Goal: Information Seeking & Learning: Learn about a topic

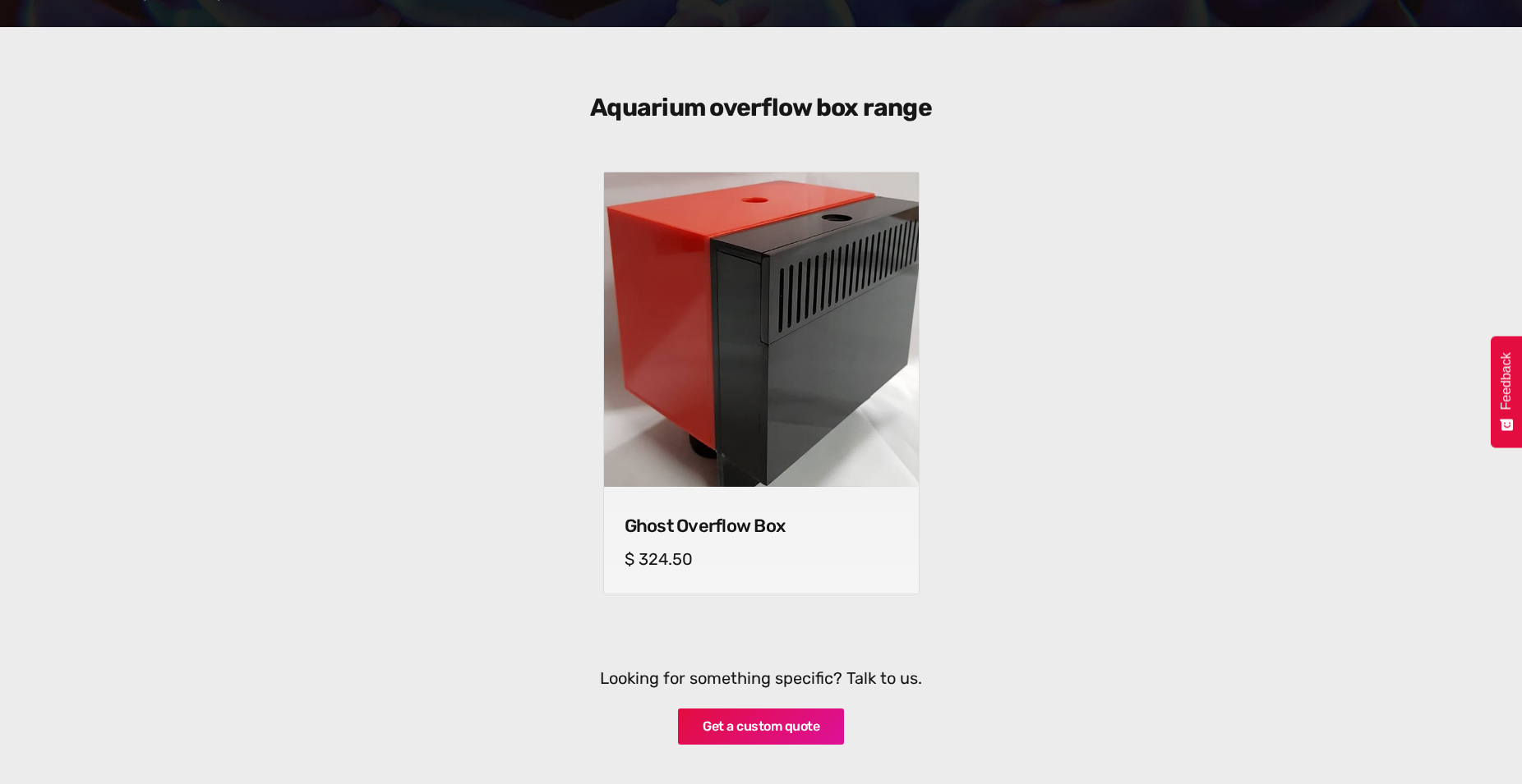
drag, startPoint x: 0, startPoint y: 0, endPoint x: 418, endPoint y: 267, distance: 496.0
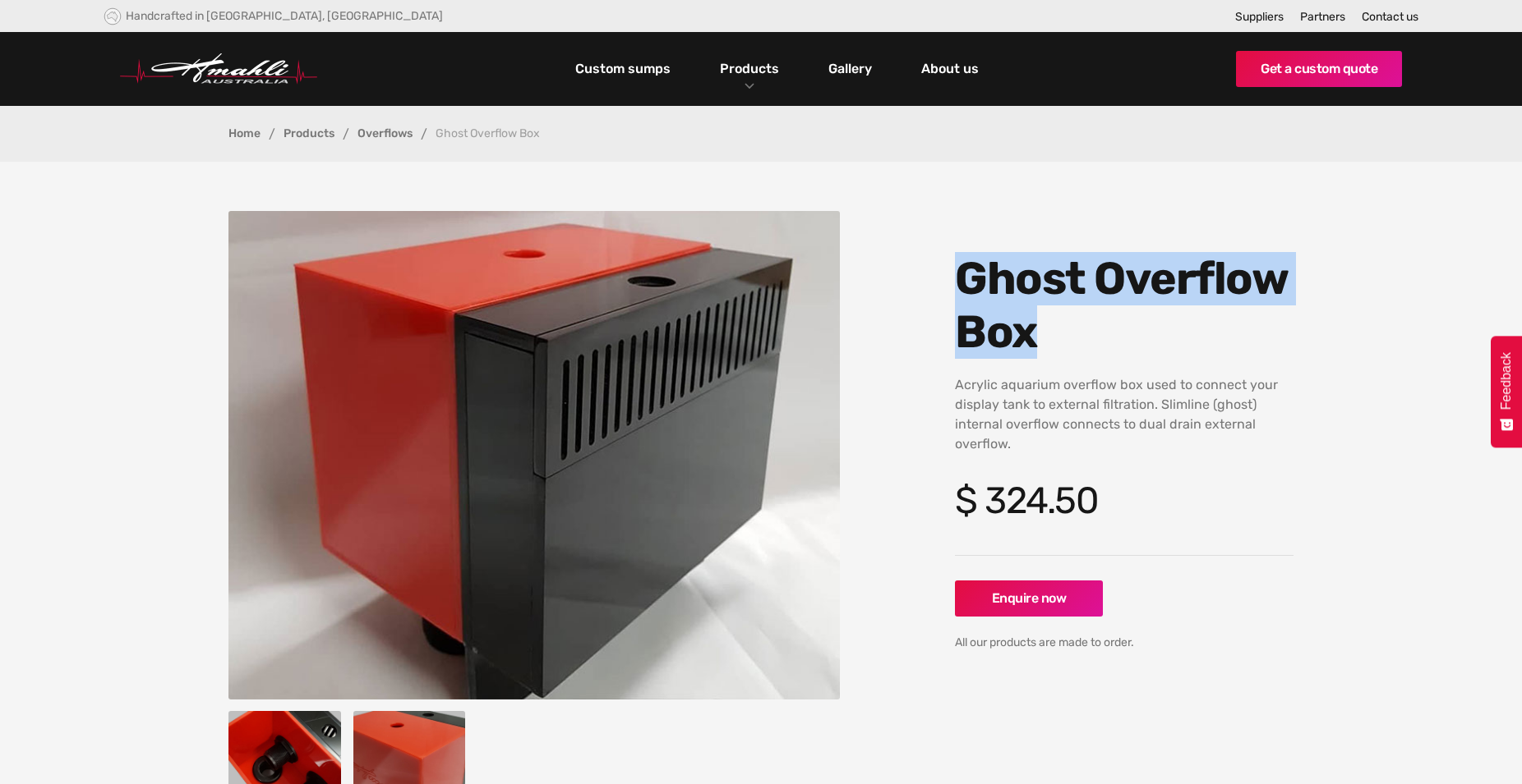
drag, startPoint x: 967, startPoint y: 273, endPoint x: 1082, endPoint y: 353, distance: 140.1
click at [1082, 353] on h1 "Ghost Overflow Box" at bounding box center [1123, 305] width 338 height 106
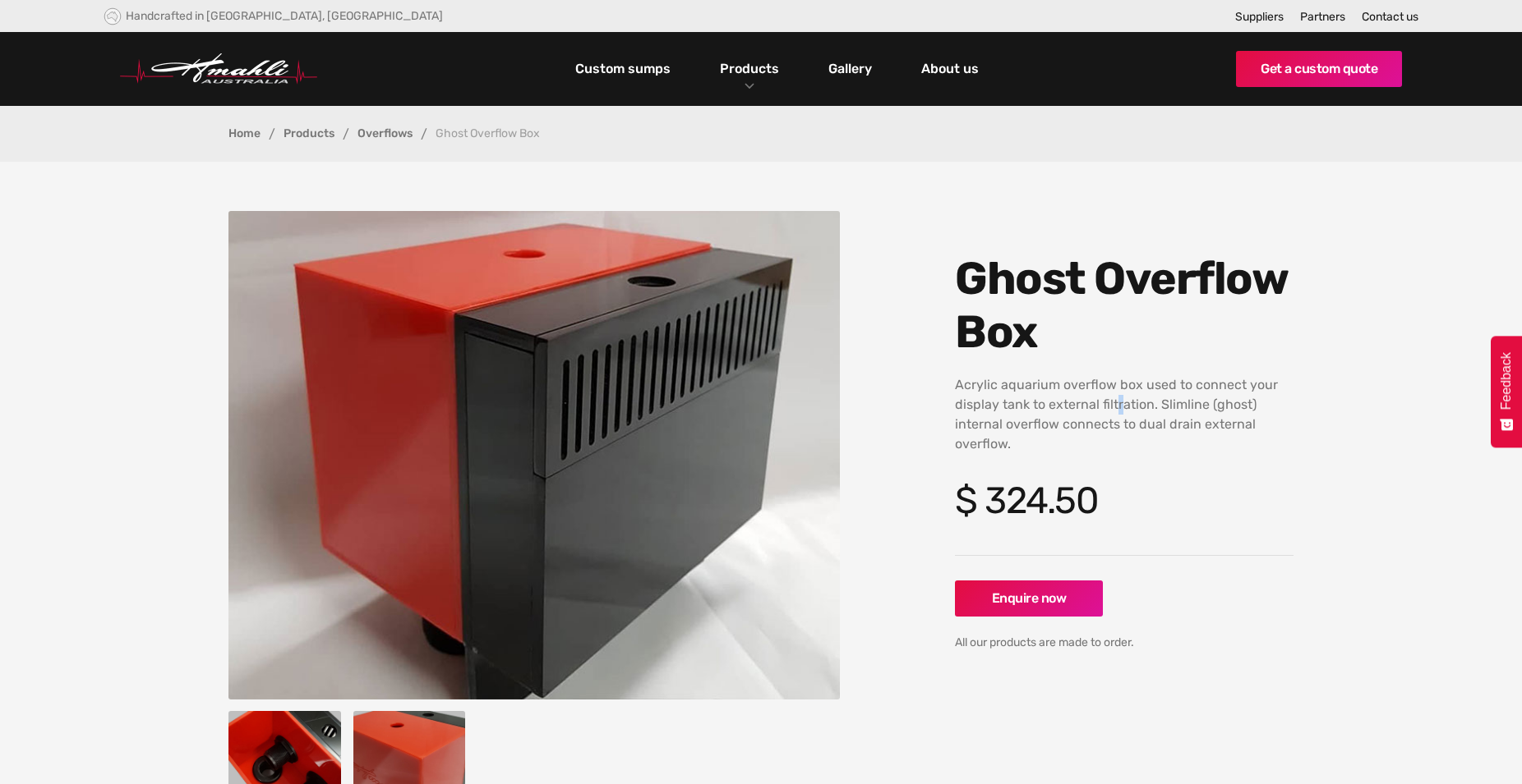
click at [1119, 404] on p "Acrylic aquarium overflow box used to connect your display tank to external fil…" at bounding box center [1123, 415] width 338 height 79
drag, startPoint x: 1045, startPoint y: 394, endPoint x: 1082, endPoint y: 395, distance: 37.0
click at [1082, 395] on p "Acrylic aquarium overflow box used to connect your display tank to external fil…" at bounding box center [1123, 415] width 338 height 79
click at [1048, 405] on p "Acrylic aquarium overflow box used to connect your display tank to external fil…" at bounding box center [1123, 415] width 338 height 79
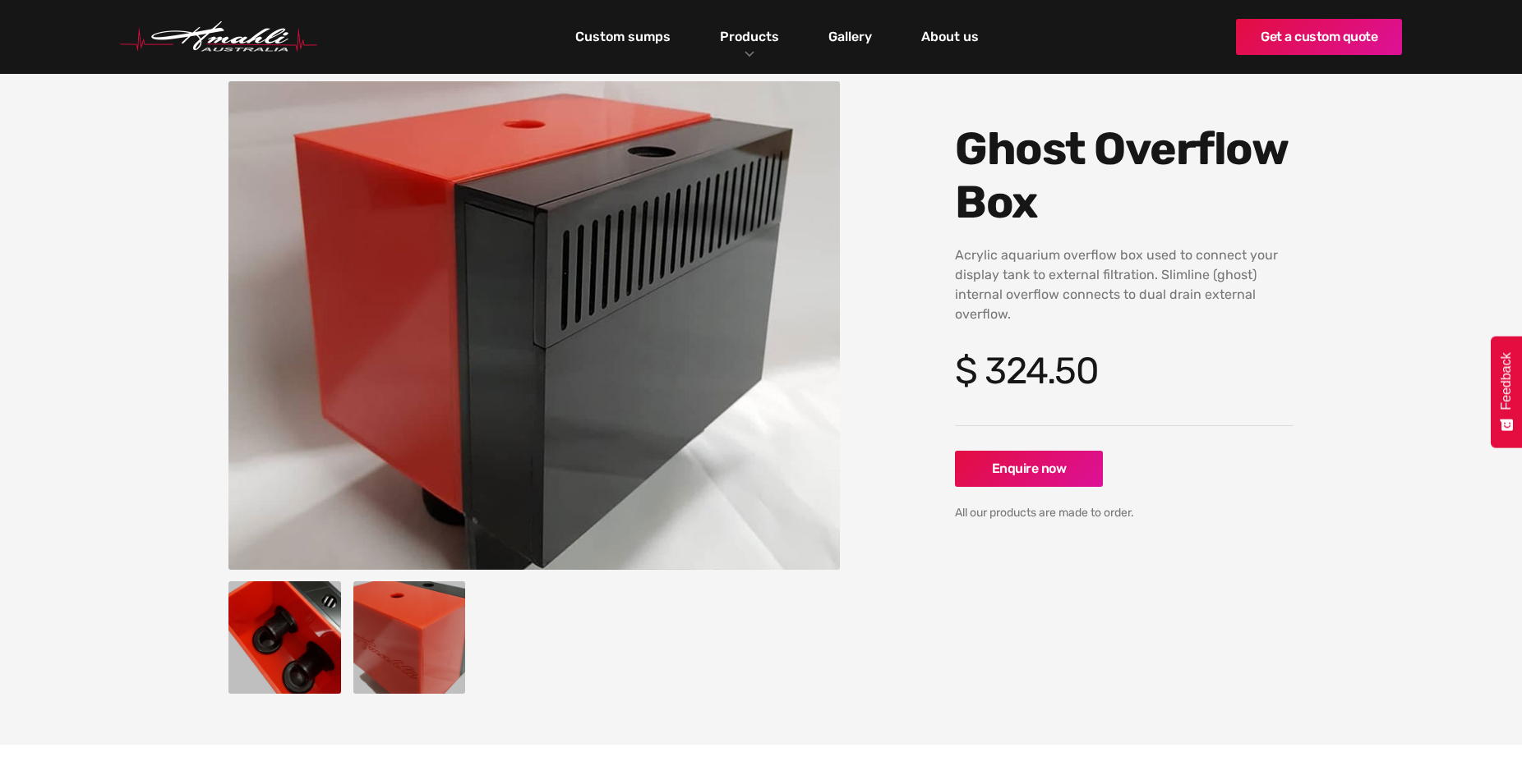
drag, startPoint x: 1010, startPoint y: 423, endPoint x: 992, endPoint y: 490, distance: 69.4
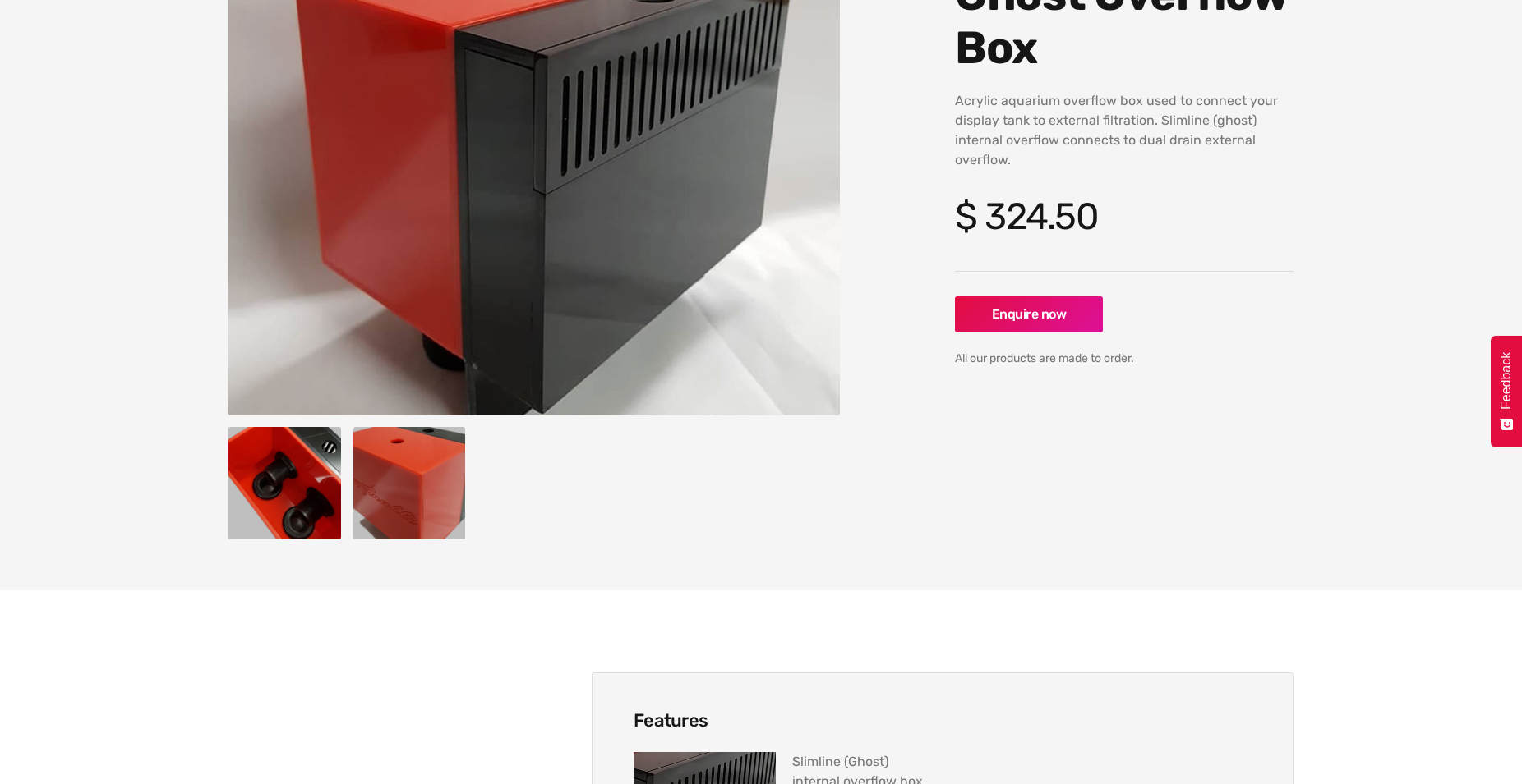
click at [263, 501] on img "open lightbox" at bounding box center [284, 483] width 112 height 112
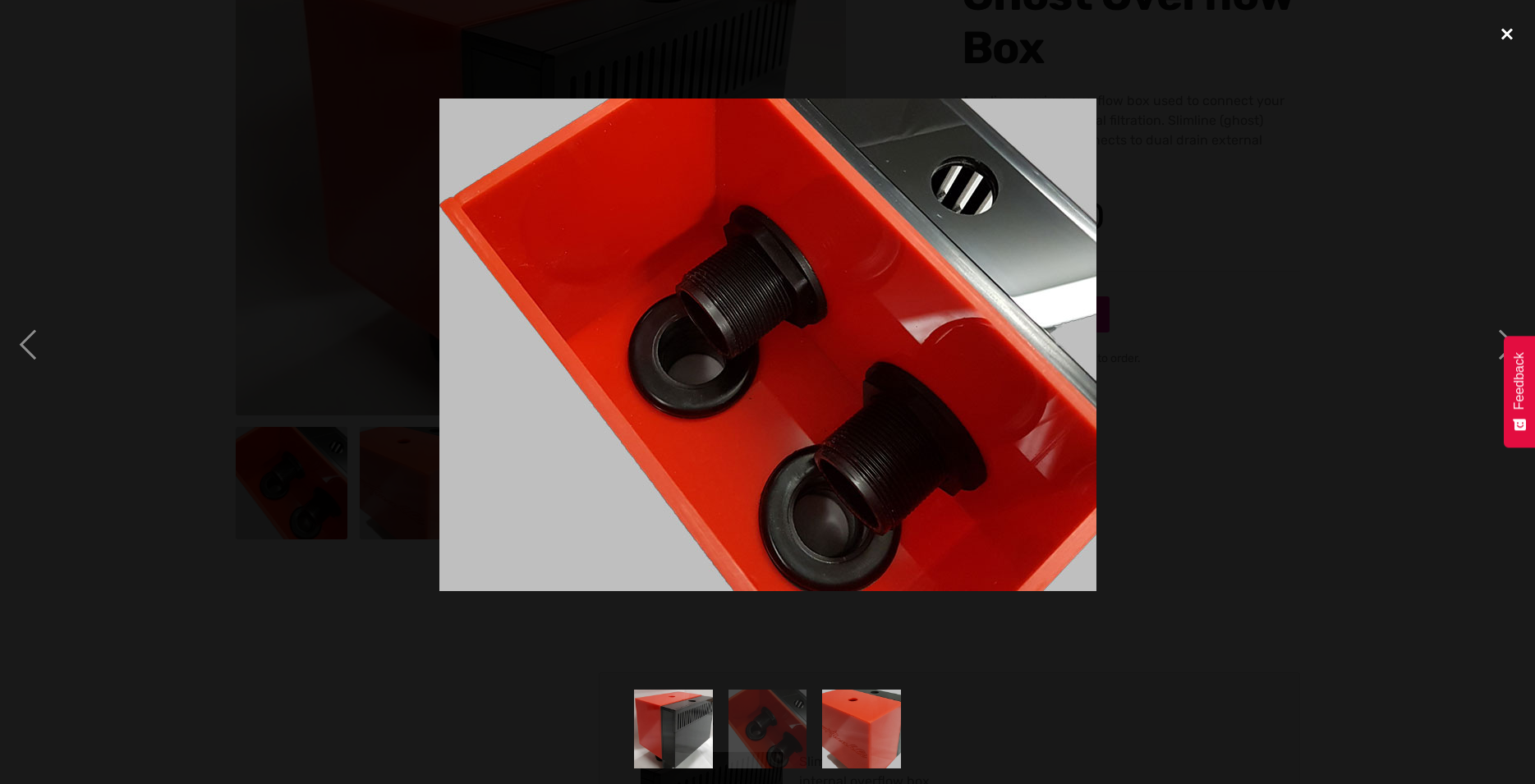
click at [1499, 34] on div "close lightbox" at bounding box center [1507, 34] width 56 height 36
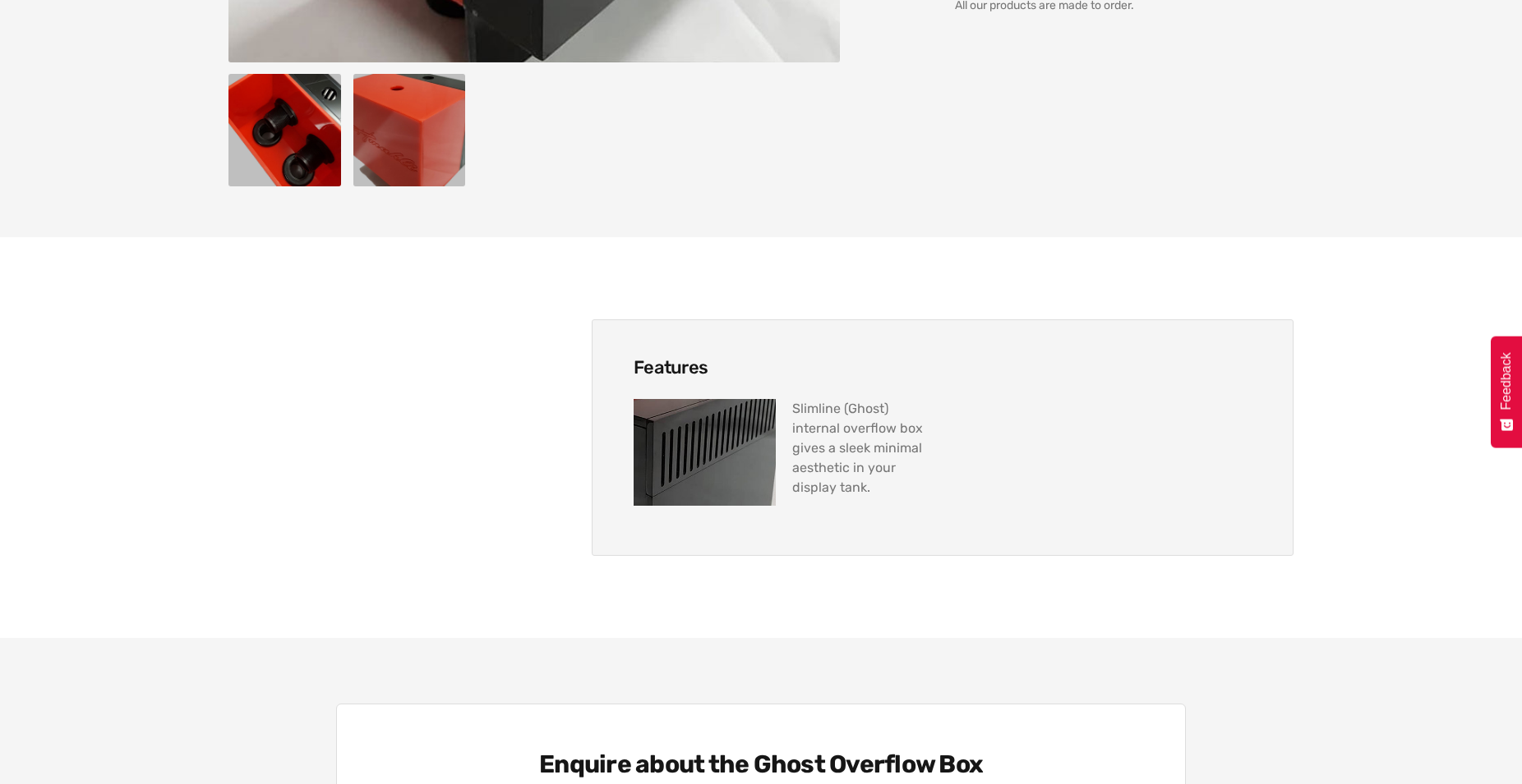
drag, startPoint x: 993, startPoint y: 204, endPoint x: 969, endPoint y: 340, distance: 138.1
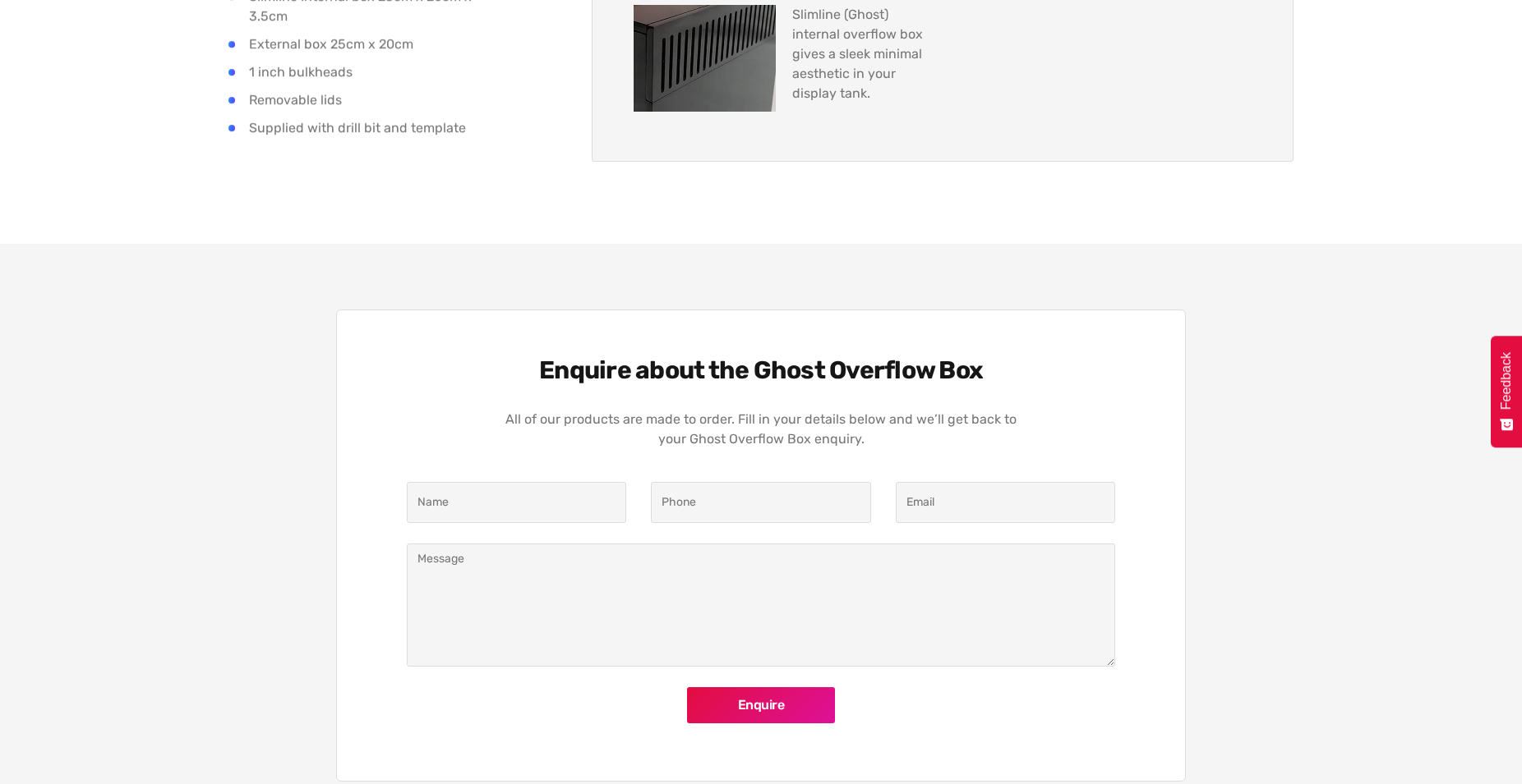
drag, startPoint x: 671, startPoint y: 262, endPoint x: 620, endPoint y: 386, distance: 134.1
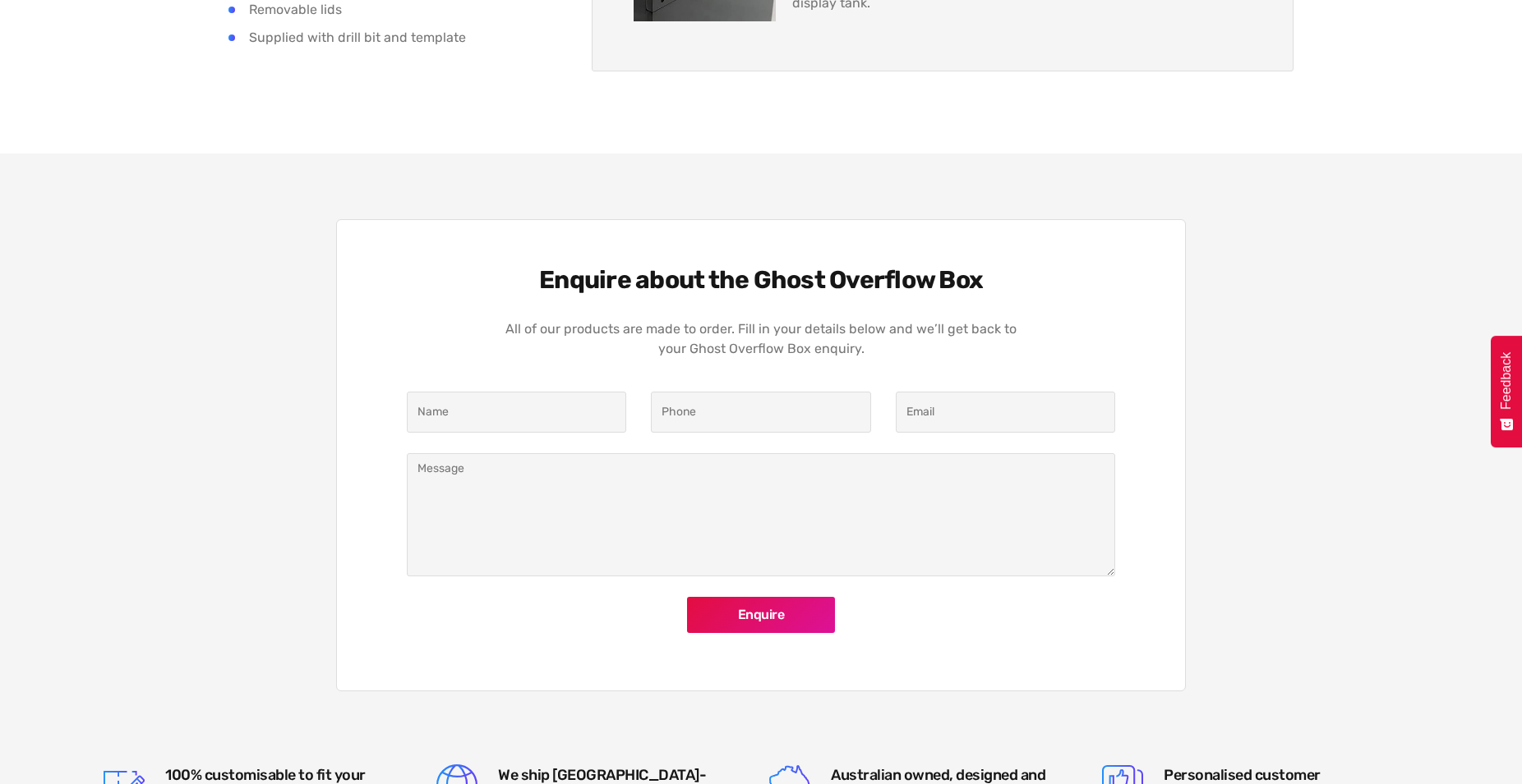
drag, startPoint x: 370, startPoint y: 274, endPoint x: 338, endPoint y: 328, distance: 62.8
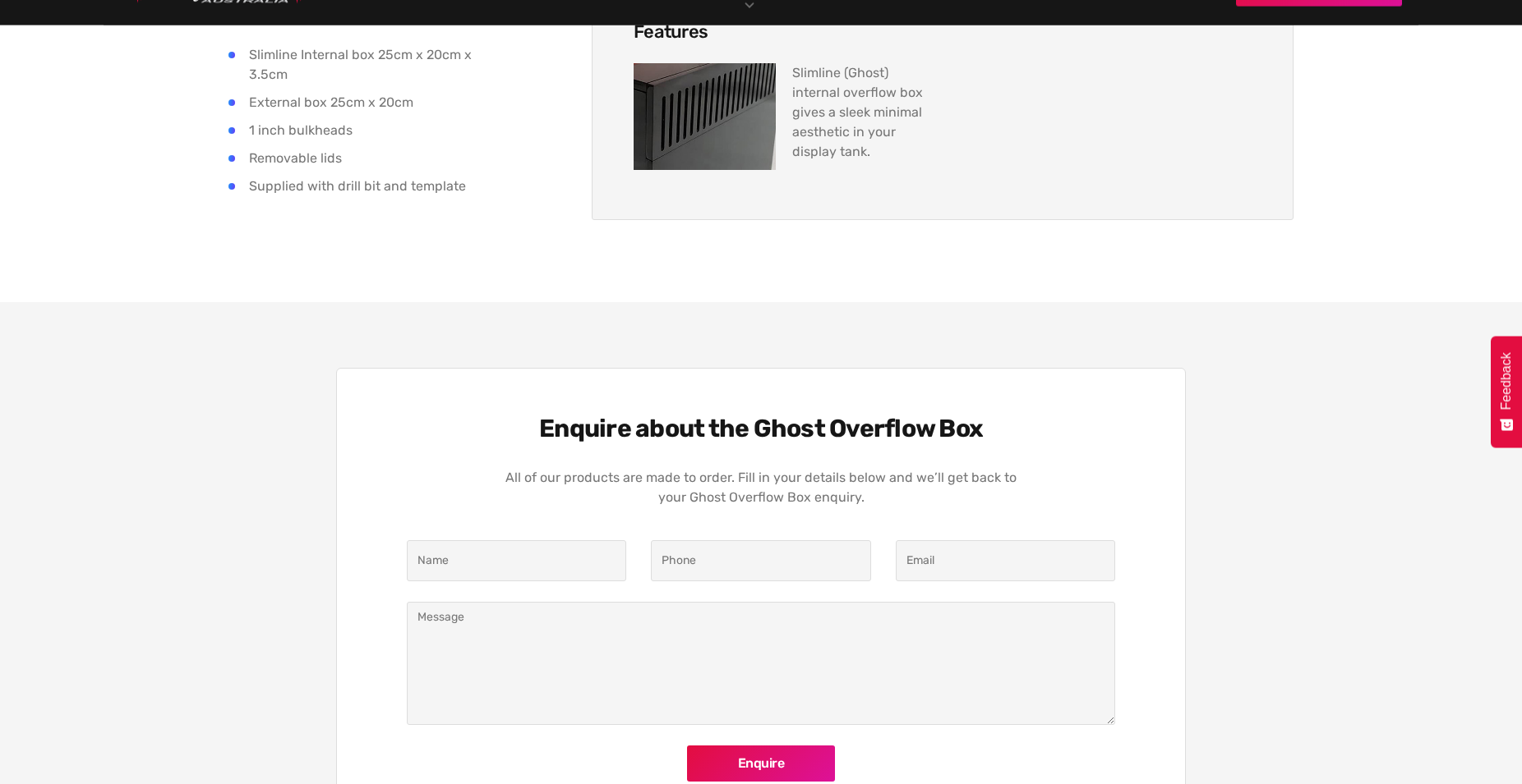
scroll to position [0, 0]
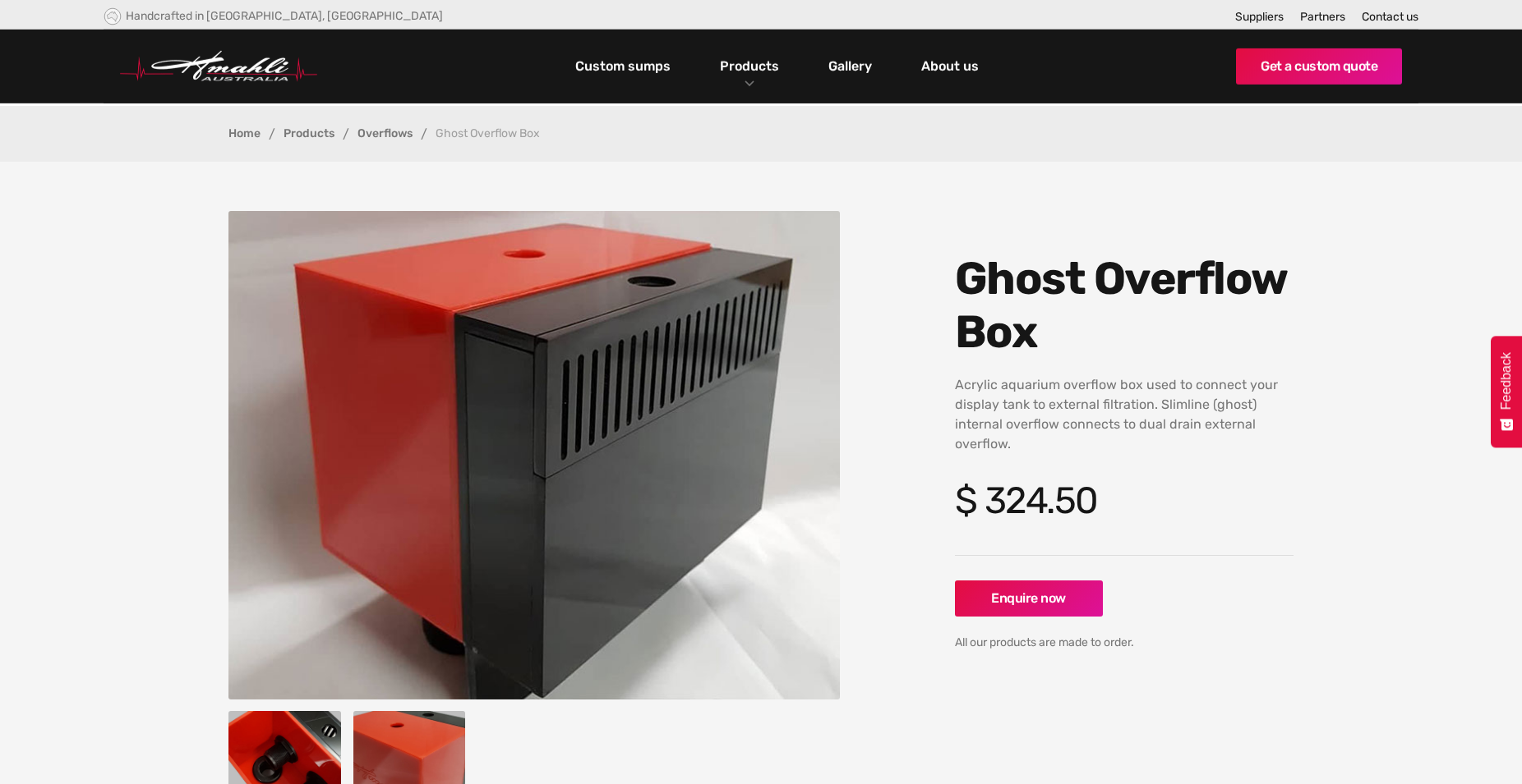
drag, startPoint x: 315, startPoint y: 401, endPoint x: 412, endPoint y: 44, distance: 369.9
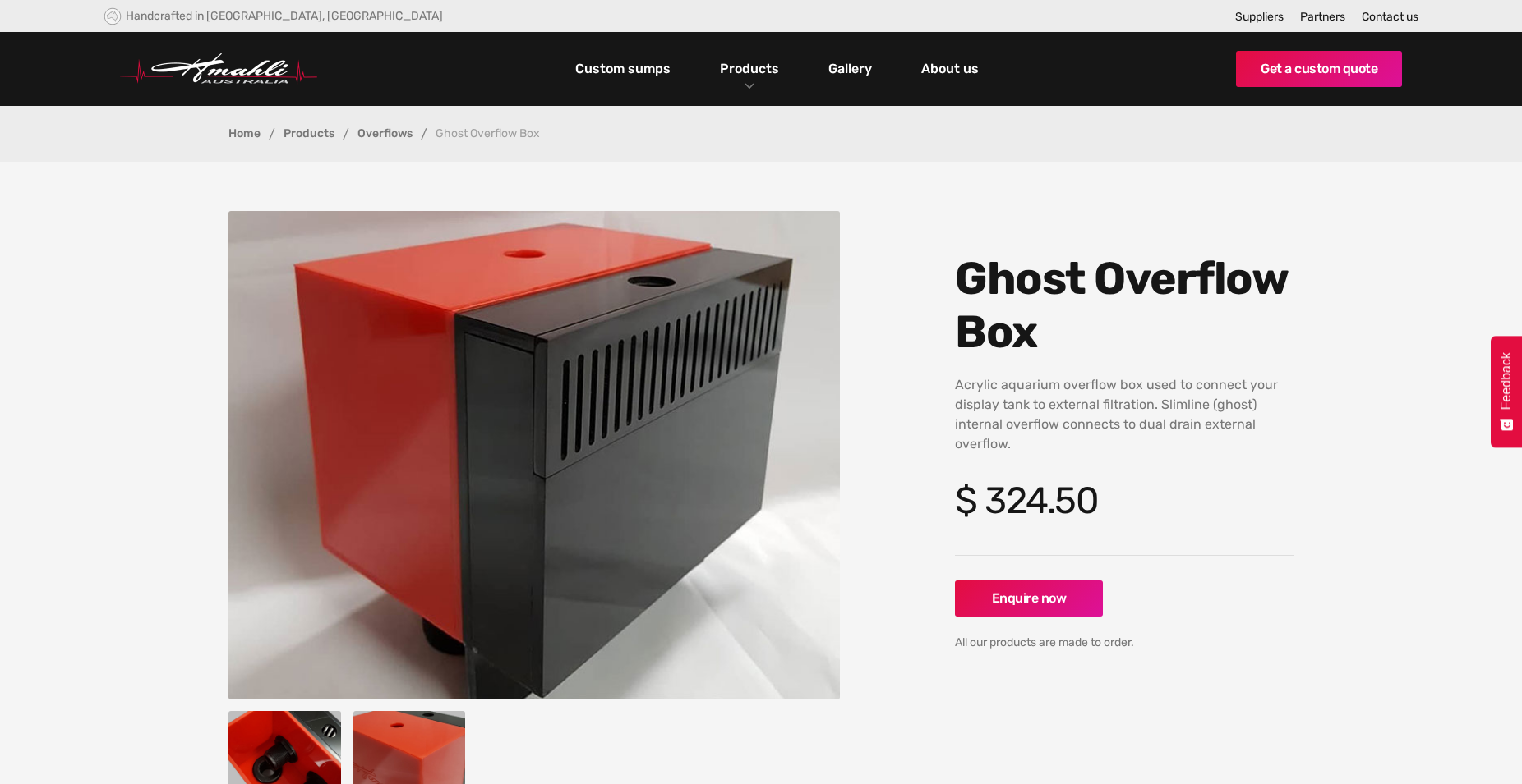
click at [130, 404] on section "No items found. Ghost Overflow Box cm (l) x cm (w) x cm (h) Acrylic aquarium ov…" at bounding box center [761, 518] width 1522 height 713
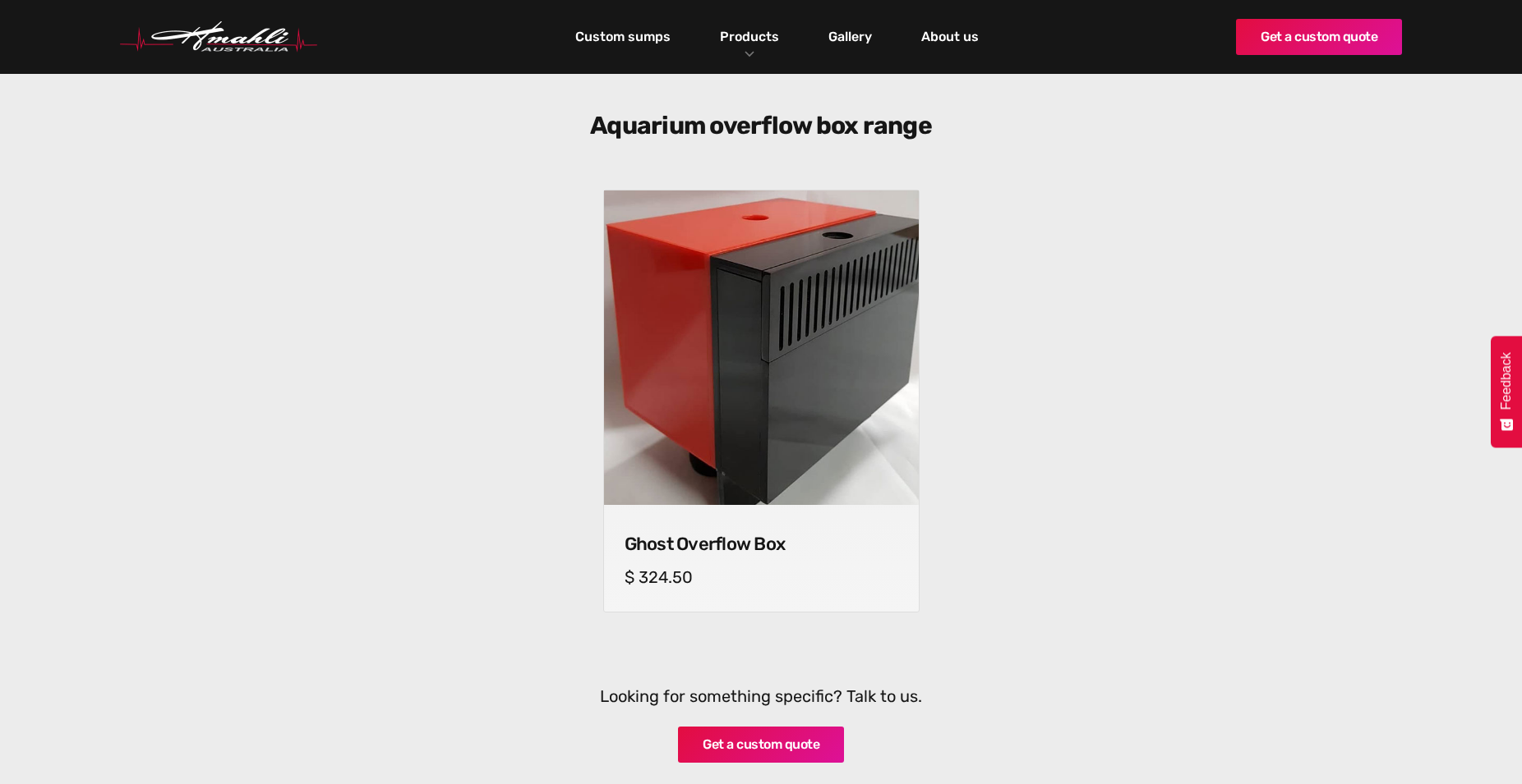
scroll to position [108, 0]
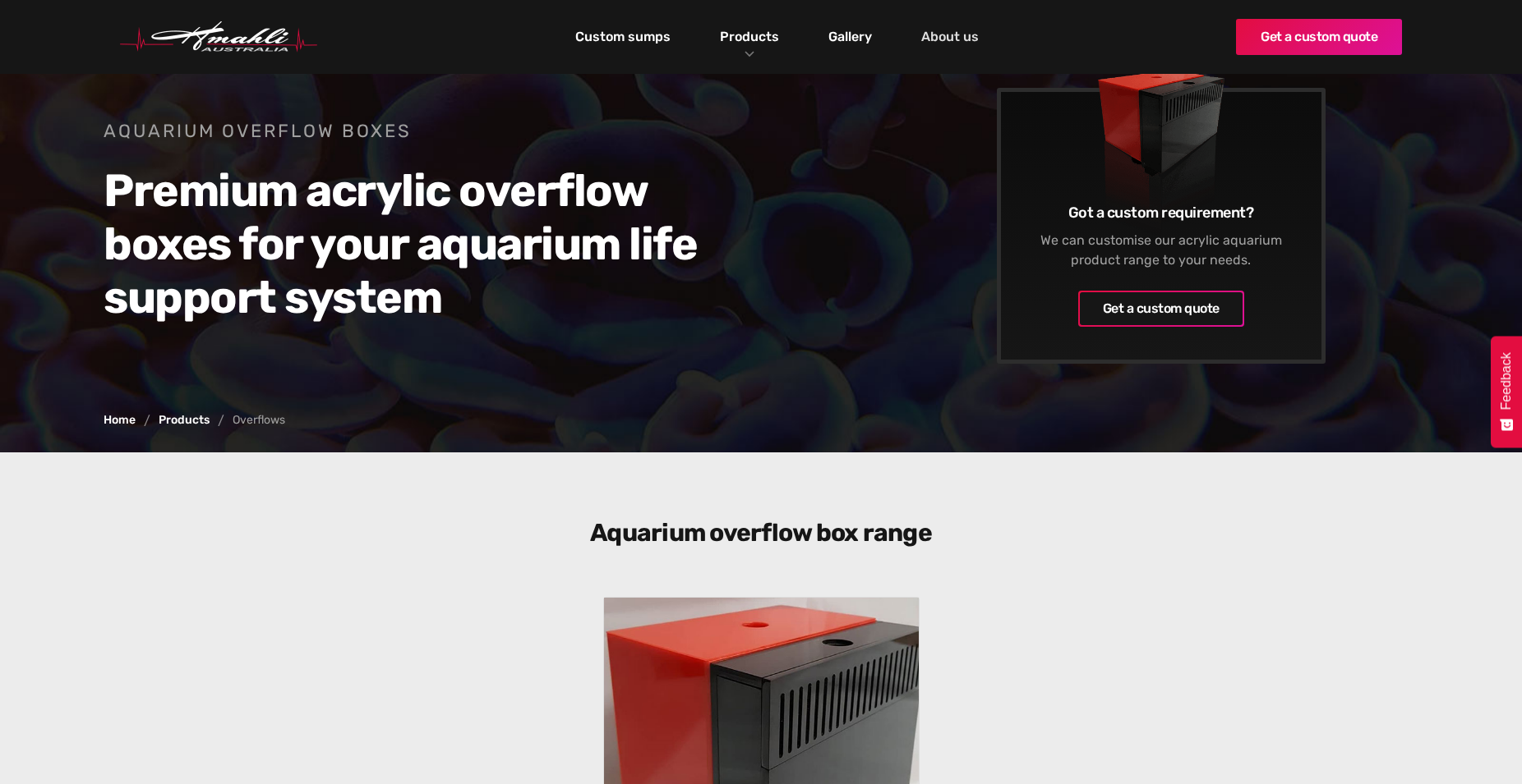
drag, startPoint x: 507, startPoint y: 433, endPoint x: 925, endPoint y: 80, distance: 547.1
